Goal: Transaction & Acquisition: Purchase product/service

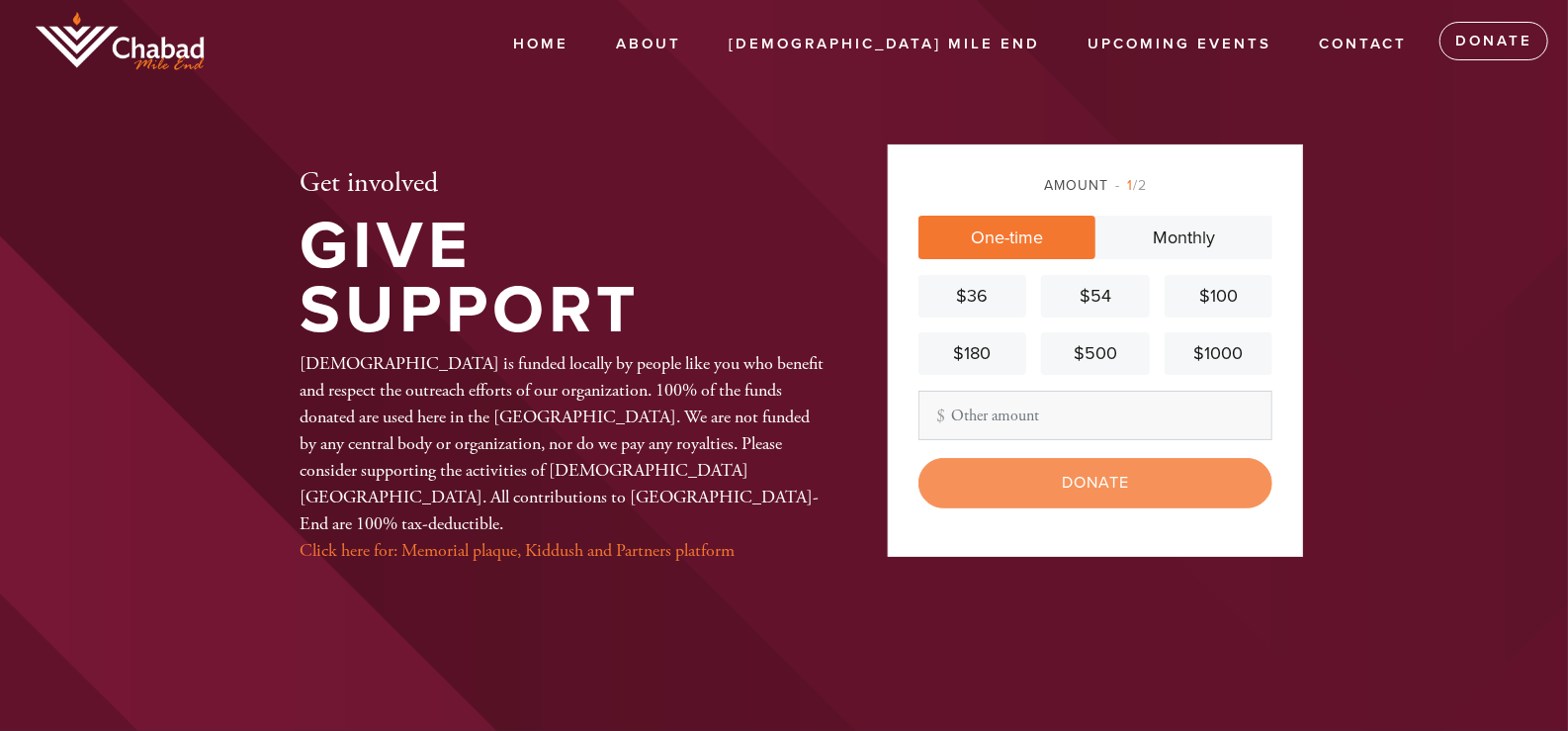
click at [1152, 186] on div "Amount 1 /2" at bounding box center [1094, 185] width 353 height 21
click at [1144, 187] on span "1 /2" at bounding box center [1131, 185] width 32 height 17
click at [1090, 298] on div "$54" at bounding box center [1094, 296] width 92 height 27
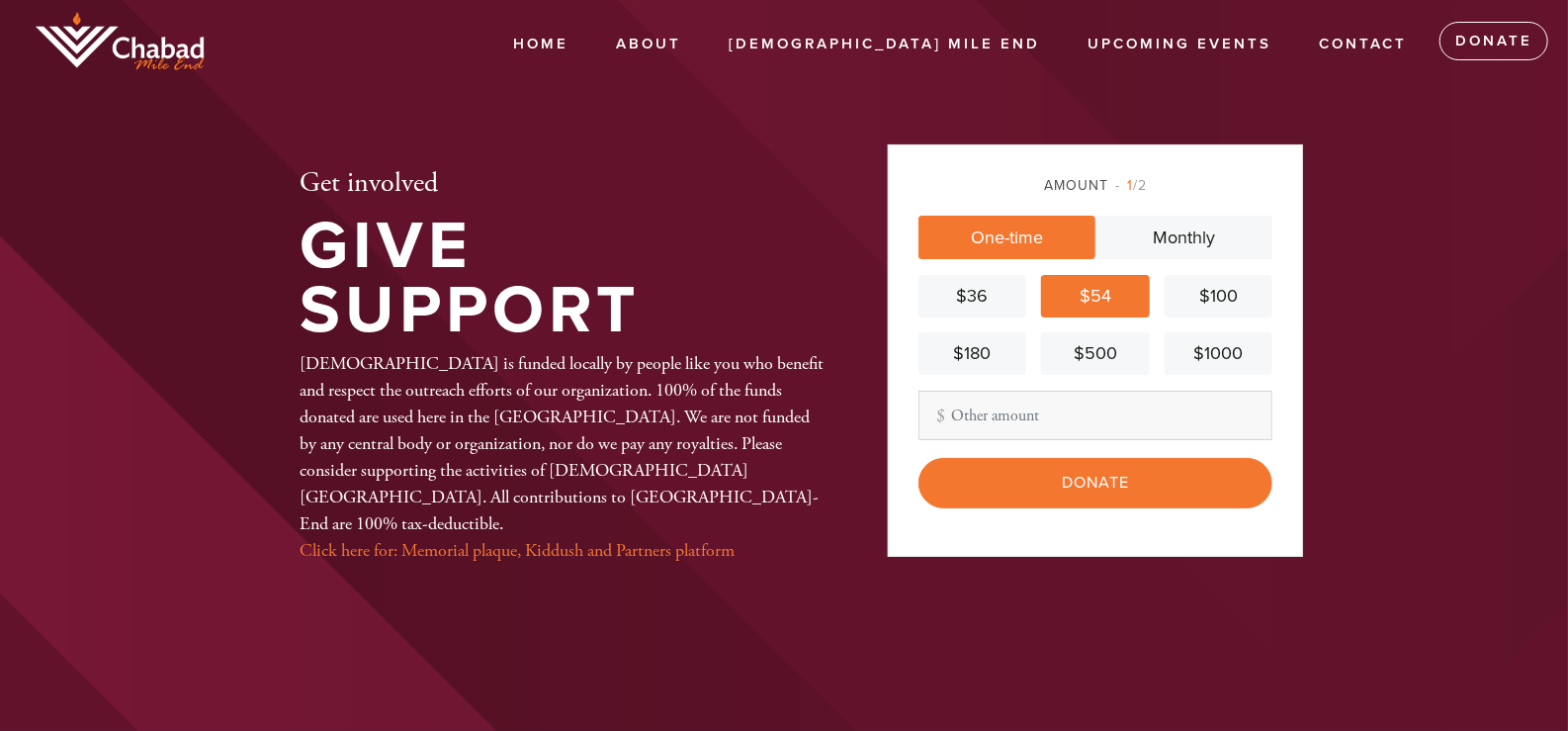
click at [1052, 239] on link "One-time" at bounding box center [1007, 237] width 177 height 44
click at [1184, 222] on link "Monthly" at bounding box center [1184, 237] width 177 height 44
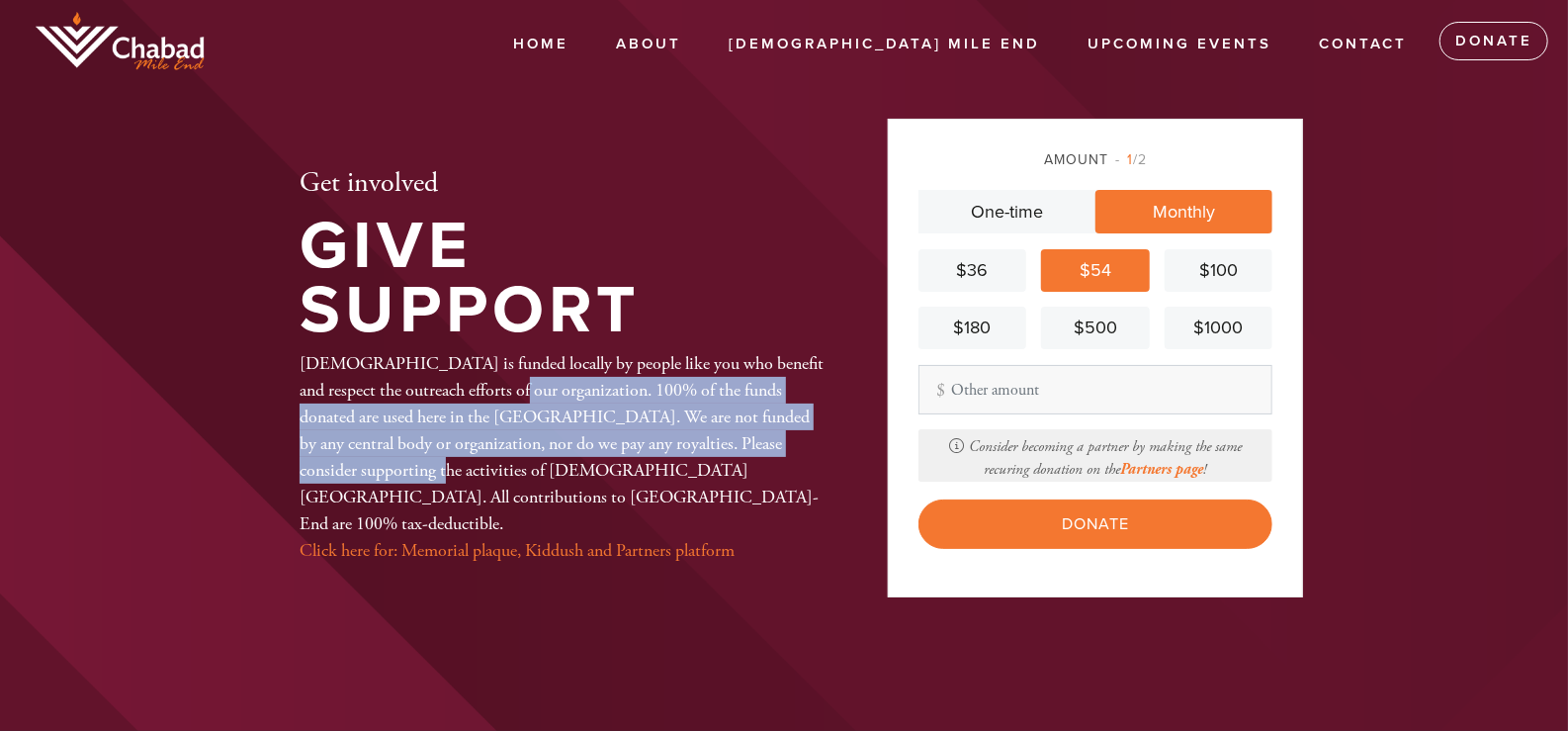
drag, startPoint x: 465, startPoint y: 392, endPoint x: 807, endPoint y: 456, distance: 347.9
click at [807, 450] on div "[DEMOGRAPHIC_DATA] is funded locally by people like you who benefit and respect…" at bounding box center [561, 456] width 524 height 213
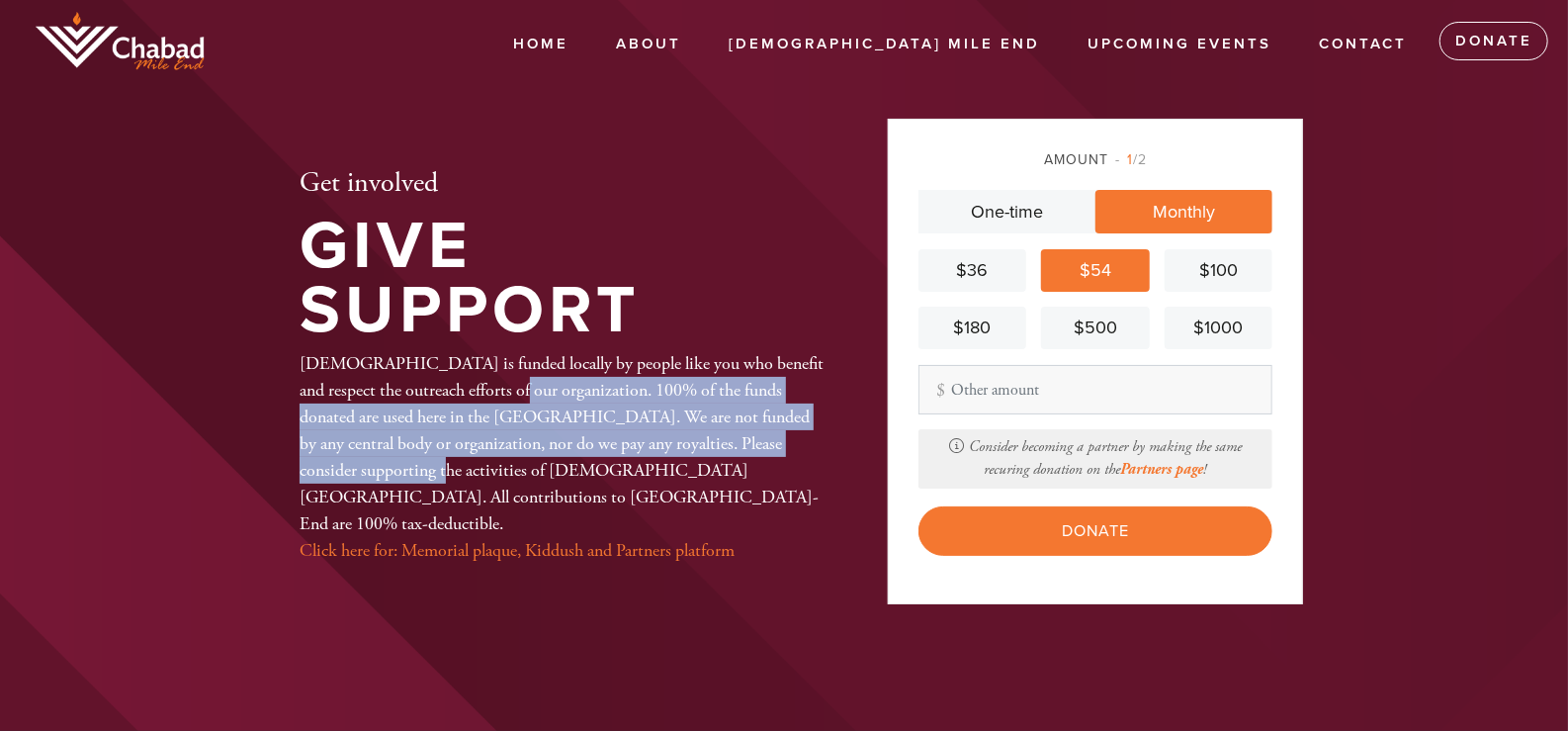
drag, startPoint x: 384, startPoint y: 446, endPoint x: 540, endPoint y: 471, distance: 158.0
click at [385, 446] on div "[DEMOGRAPHIC_DATA] is funded locally by people like you who benefit and respect…" at bounding box center [561, 456] width 524 height 213
click at [696, 53] on link "About" at bounding box center [648, 44] width 95 height 38
